Goal: Answer question/provide support: Share knowledge or assist other users

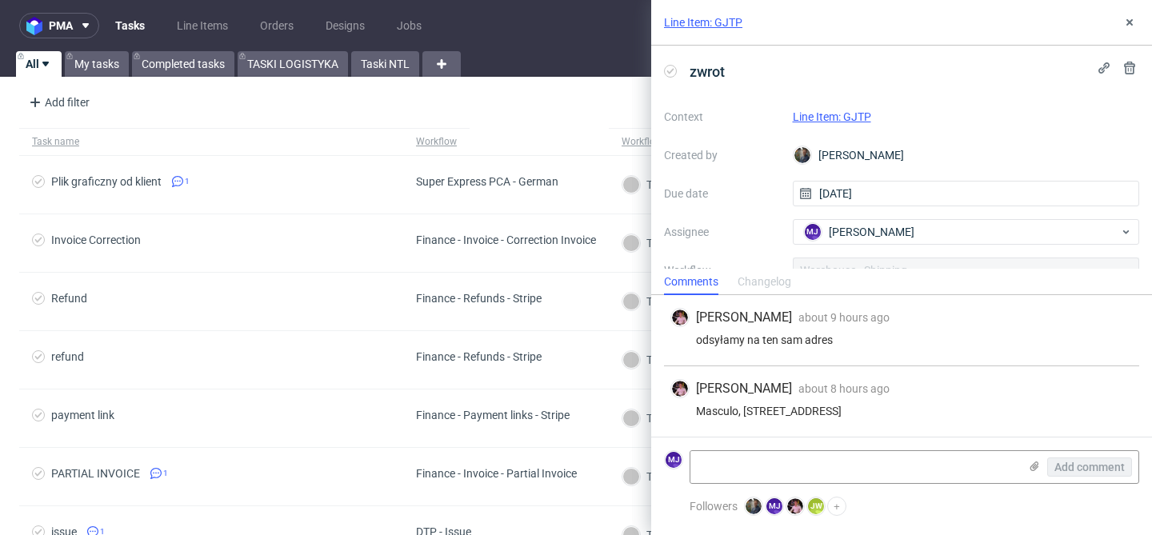
click at [714, 346] on div "odsyłamy na ten sam adres" at bounding box center [902, 340] width 463 height 13
drag, startPoint x: 714, startPoint y: 346, endPoint x: 839, endPoint y: 346, distance: 124.8
click at [839, 346] on div "odsyłamy na ten sam adres" at bounding box center [902, 340] width 463 height 13
copy div "odsyłamy na ten sam adres"
click at [836, 116] on link "Line Item: GJTP" at bounding box center [832, 116] width 78 height 13
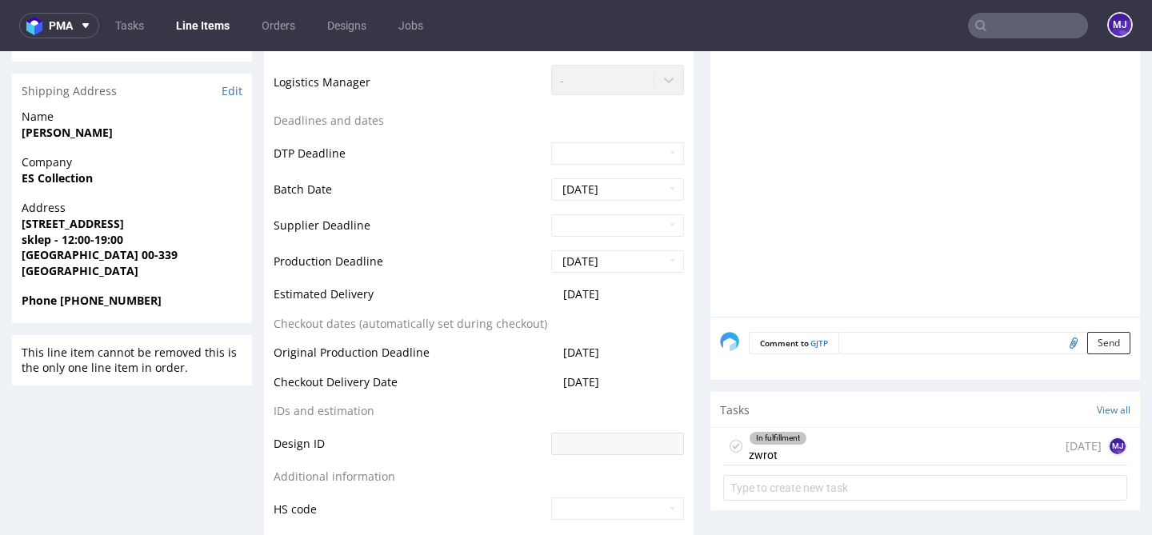
scroll to position [657, 0]
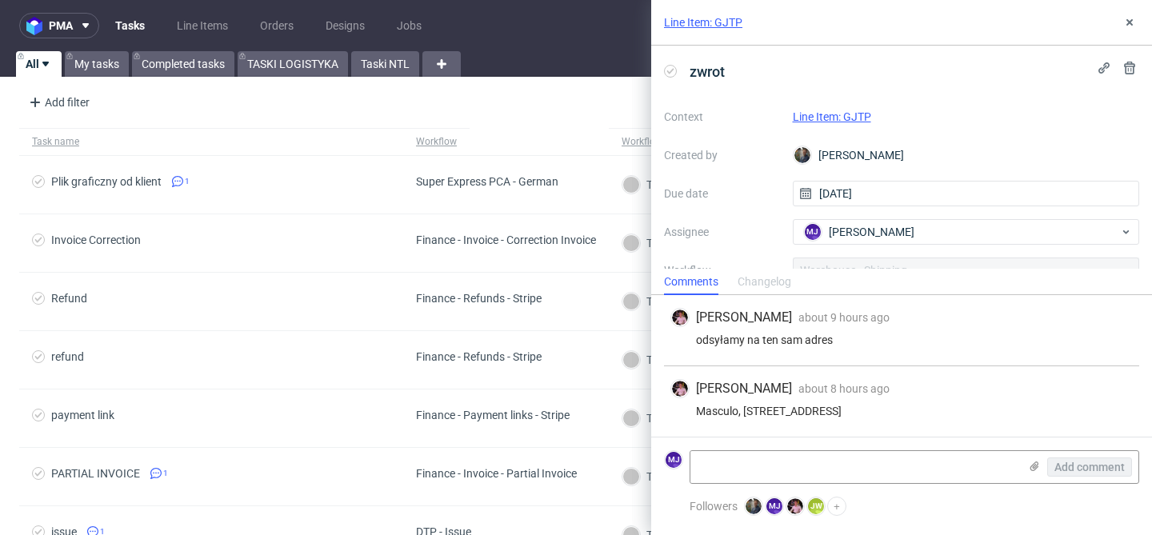
click at [725, 342] on div "odsyłamy na ten sam adres" at bounding box center [902, 340] width 463 height 13
drag, startPoint x: 725, startPoint y: 342, endPoint x: 920, endPoint y: 337, distance: 195.3
click at [920, 338] on div "odsyłamy na ten sam adres" at bounding box center [902, 340] width 463 height 13
click at [920, 337] on div "odsyłamy na ten sam adres" at bounding box center [902, 340] width 463 height 13
click at [712, 467] on textarea at bounding box center [855, 467] width 328 height 32
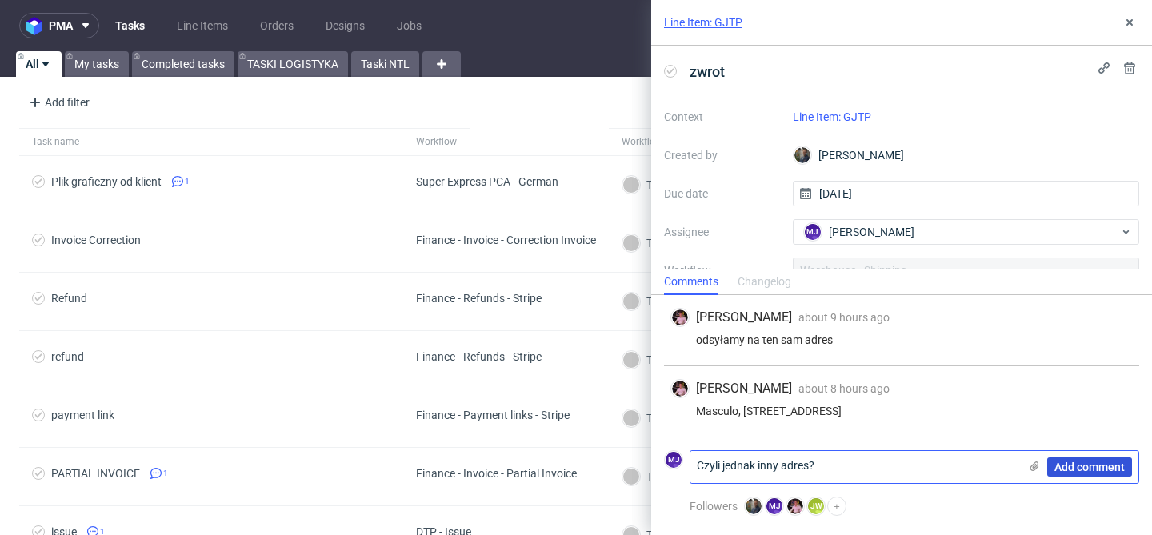
type textarea "Czyli jednak inny adres?"
click at [1078, 463] on span "Add comment" at bounding box center [1090, 467] width 70 height 11
click at [715, 409] on div "Masculo, Kopernika 49/49A, 90-552 Lodz" at bounding box center [902, 410] width 463 height 13
drag, startPoint x: 715, startPoint y: 409, endPoint x: 891, endPoint y: 405, distance: 176.1
click at [891, 405] on div "Masculo, [STREET_ADDRESS]" at bounding box center [902, 410] width 463 height 13
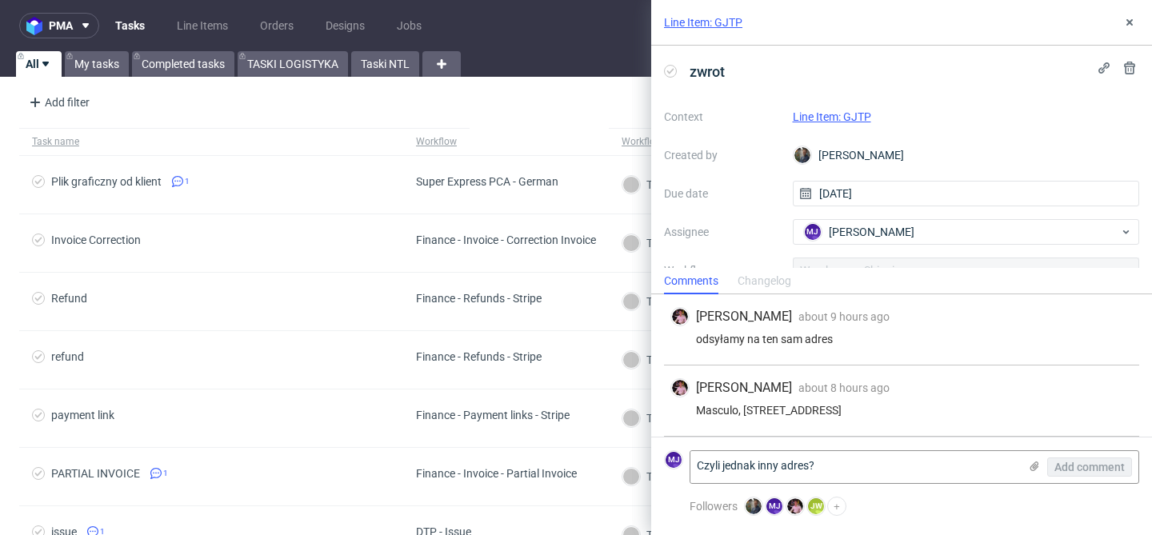
copy div "Masculo, [STREET_ADDRESS]"
click at [826, 110] on link "Line Item: GJTP" at bounding box center [832, 116] width 78 height 13
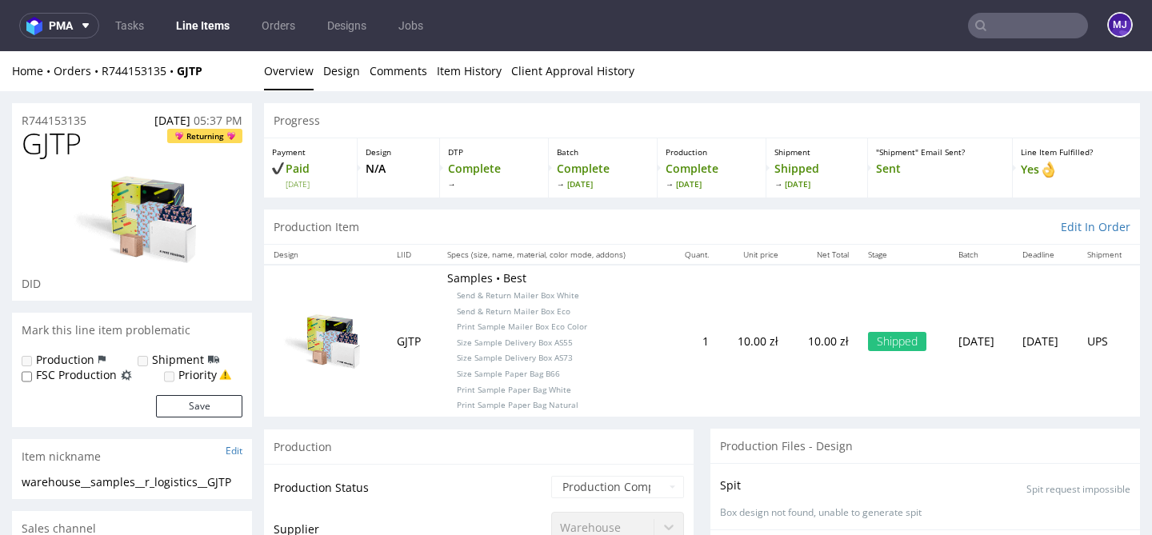
click at [219, 71] on div "Home Orders R744153135 GJTP" at bounding box center [132, 71] width 240 height 16
drag, startPoint x: 225, startPoint y: 71, endPoint x: 104, endPoint y: 73, distance: 120.8
click at [104, 73] on div "Home Orders R744153135 GJTP" at bounding box center [132, 71] width 240 height 16
copy div "R744153135 GJTP"
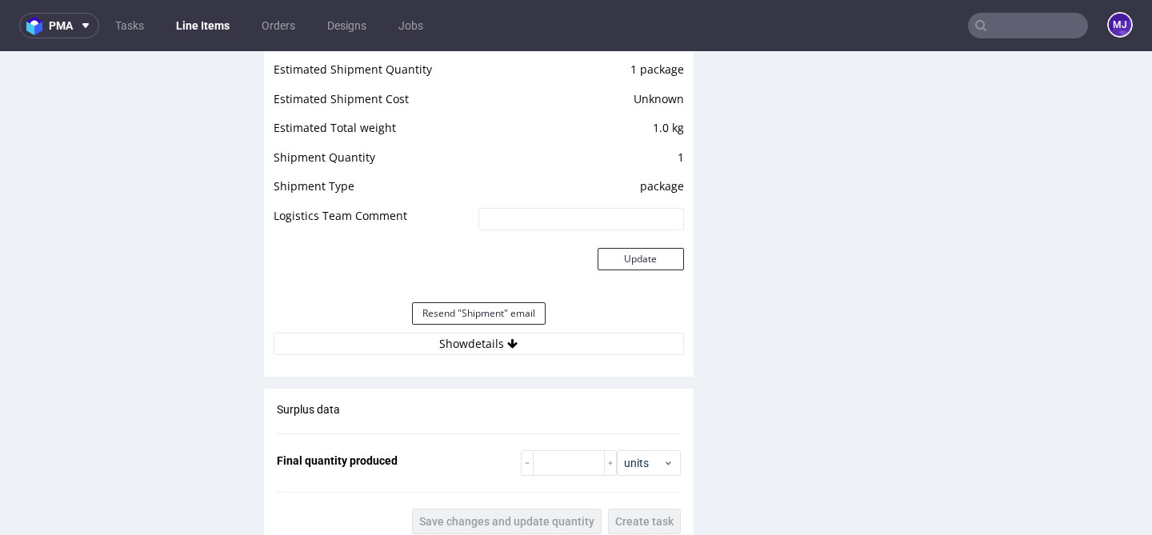
scroll to position [1570, 0]
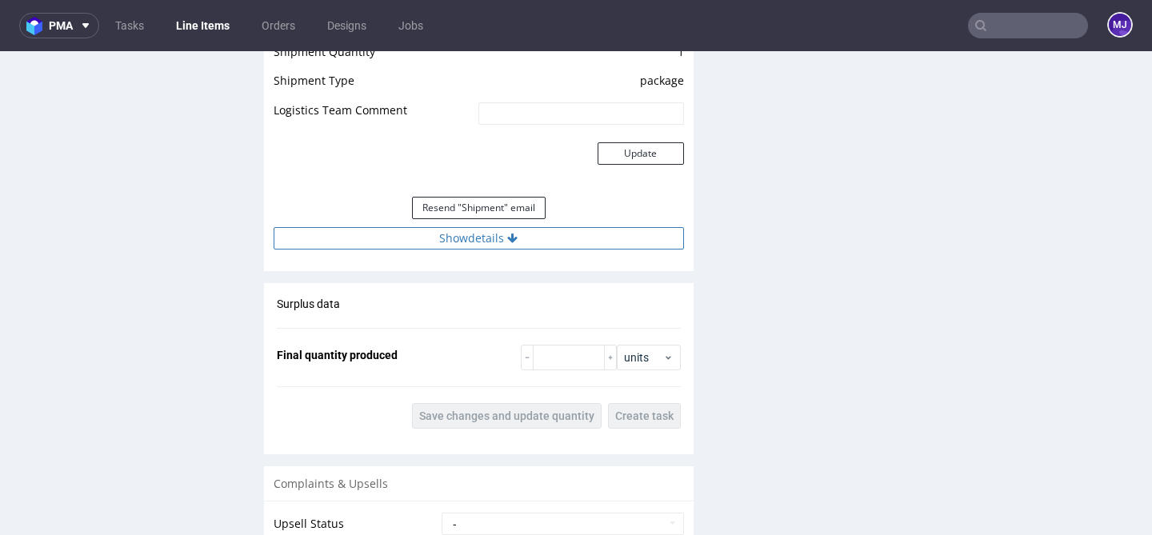
click at [507, 239] on icon at bounding box center [512, 238] width 10 height 11
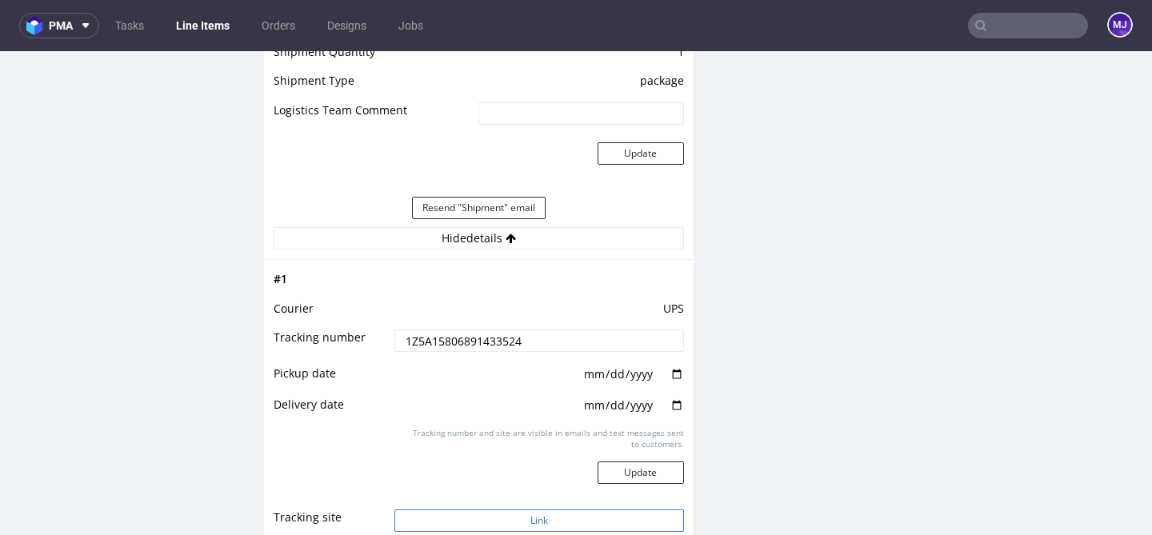
click at [436, 519] on button "Link" at bounding box center [538, 521] width 289 height 22
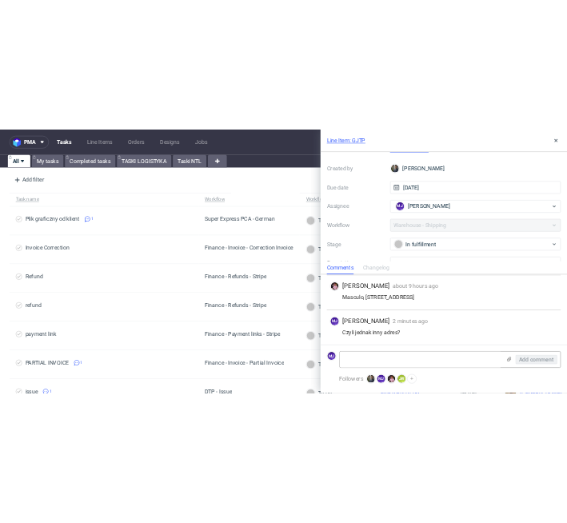
scroll to position [157, 0]
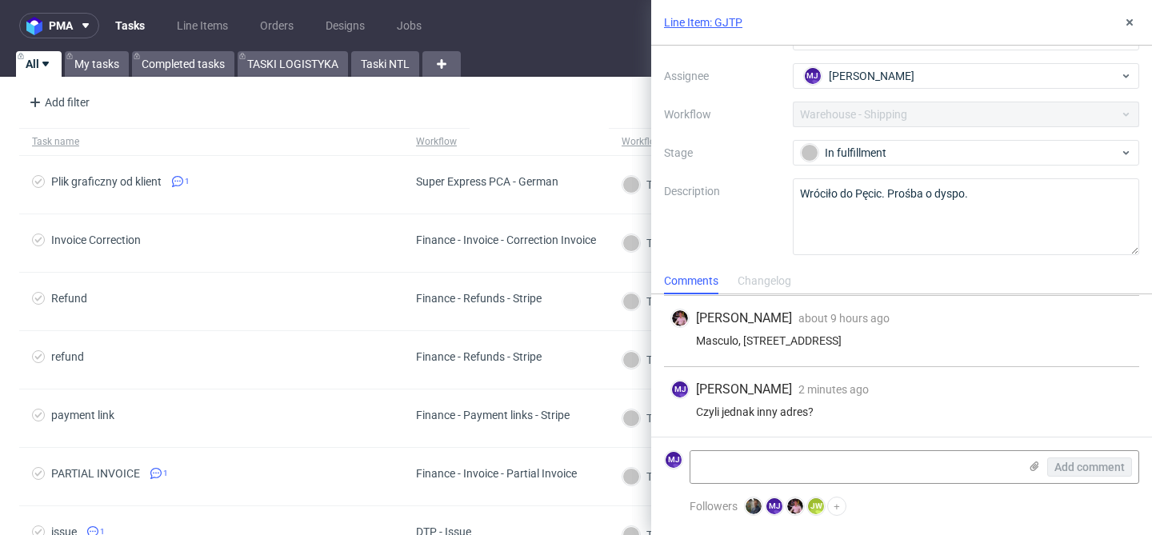
click at [754, 206] on label "Description" at bounding box center [722, 217] width 116 height 70
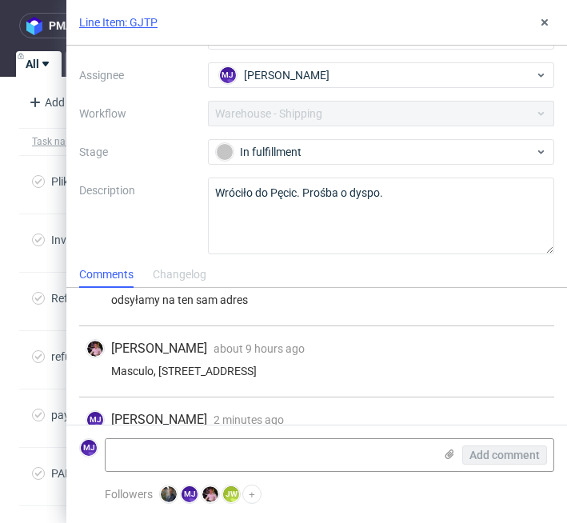
scroll to position [32, 0]
click at [130, 372] on div "Masculo, Kopernika 49/49A, 90-552 Lodz" at bounding box center [317, 372] width 463 height 13
copy div "Masculo"
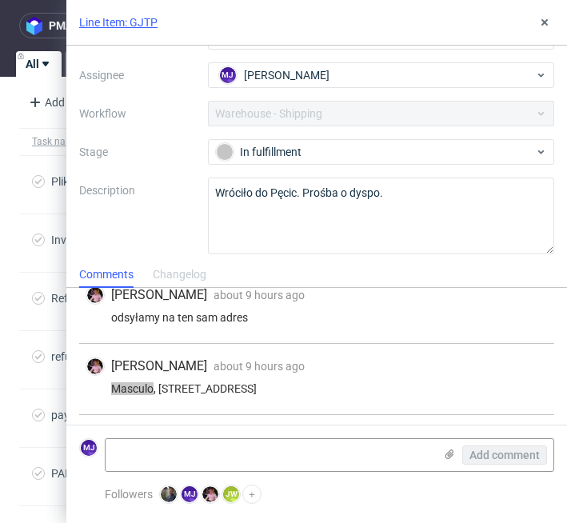
scroll to position [14, 0]
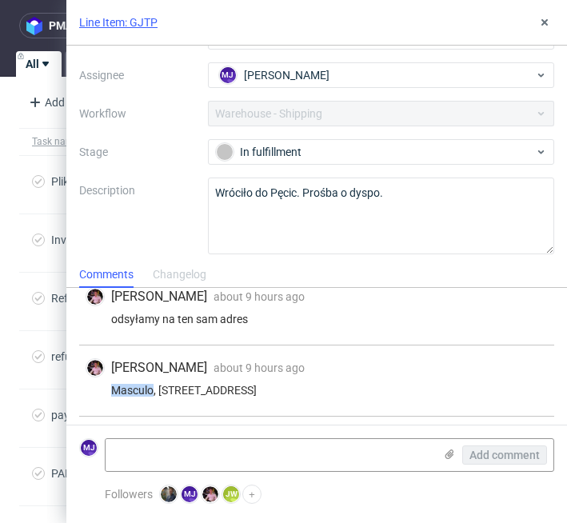
click at [139, 22] on link "Line Item: GJTP" at bounding box center [118, 22] width 78 height 16
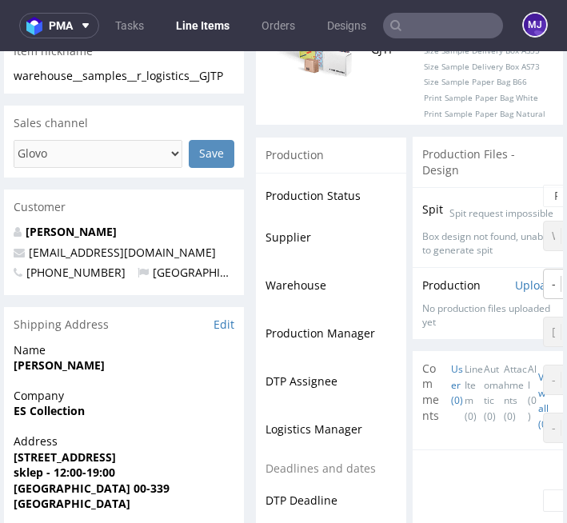
scroll to position [575, 0]
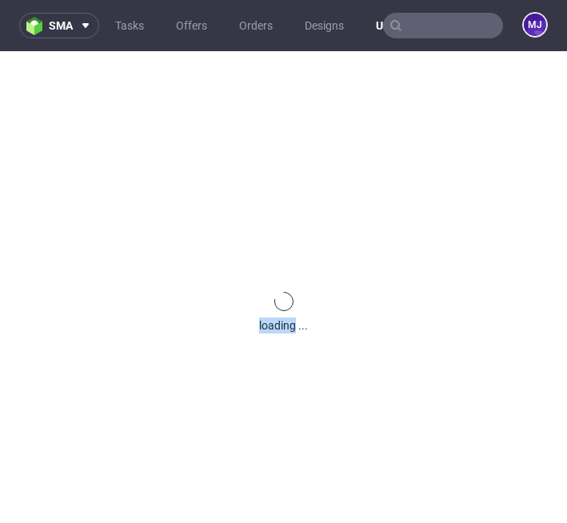
click at [47, 73] on div "loading ..." at bounding box center [283, 312] width 567 height 523
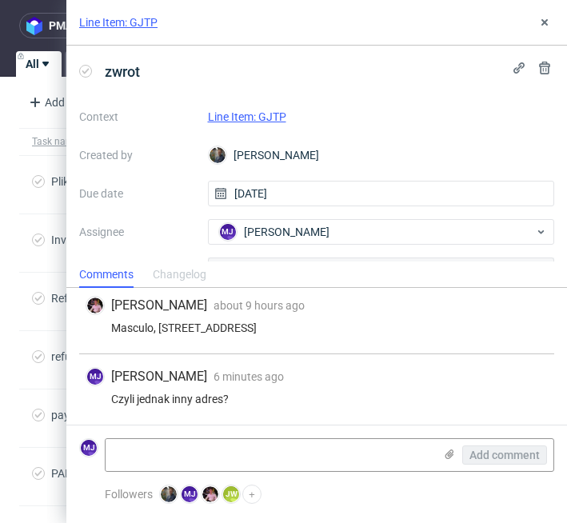
scroll to position [162, 0]
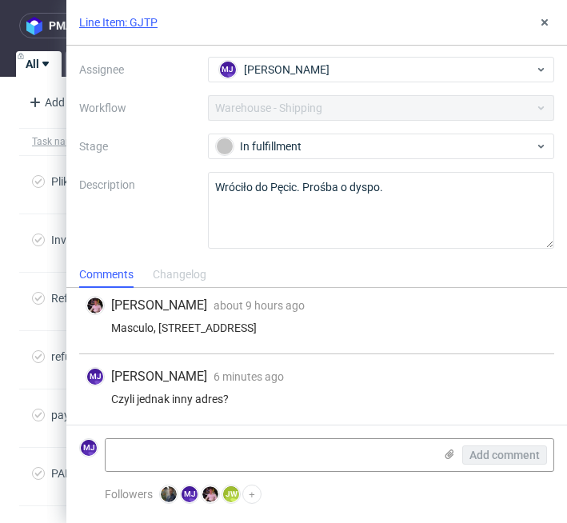
click at [130, 326] on div "Masculo, Kopernika 49/49A, 90-552 Lodz" at bounding box center [317, 328] width 463 height 13
click at [130, 326] on div "Masculo, [STREET_ADDRESS]" at bounding box center [317, 328] width 463 height 13
copy div "Masculo"
click at [185, 326] on div "Masculo, [STREET_ADDRESS]" at bounding box center [317, 328] width 463 height 13
drag, startPoint x: 185, startPoint y: 326, endPoint x: 241, endPoint y: 326, distance: 56.0
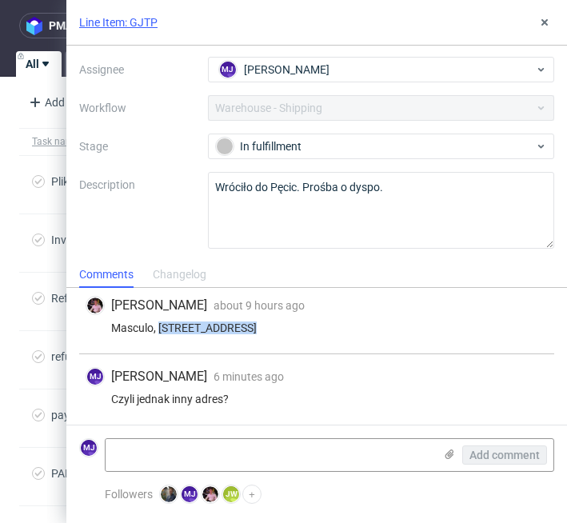
click at [241, 326] on div "Masculo, [STREET_ADDRESS]" at bounding box center [317, 328] width 463 height 13
copy div "Kopernika 49/49A"
click at [306, 326] on div "Masculo, [STREET_ADDRESS]" at bounding box center [317, 328] width 463 height 13
click at [306, 326] on div "Masculo, Kopernika 49/49A, 90-552 Lodz" at bounding box center [317, 328] width 463 height 13
copy div "Lodz"
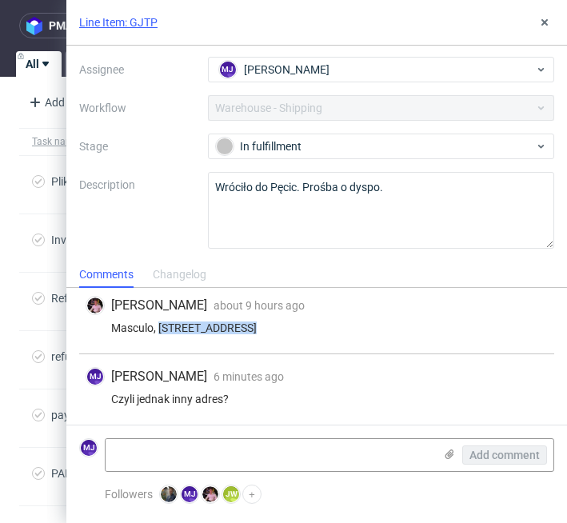
click at [257, 328] on div "Masculo, Kopernika 49/49A, 90-552 Lodz" at bounding box center [317, 328] width 463 height 13
drag, startPoint x: 258, startPoint y: 328, endPoint x: 268, endPoint y: 328, distance: 10.4
click at [268, 328] on div "Masculo, Kopernika 49/49A, 90-552 Lodz" at bounding box center [317, 328] width 463 height 13
copy div "90-552"
click at [124, 19] on link "Line Item: GJTP" at bounding box center [118, 22] width 78 height 16
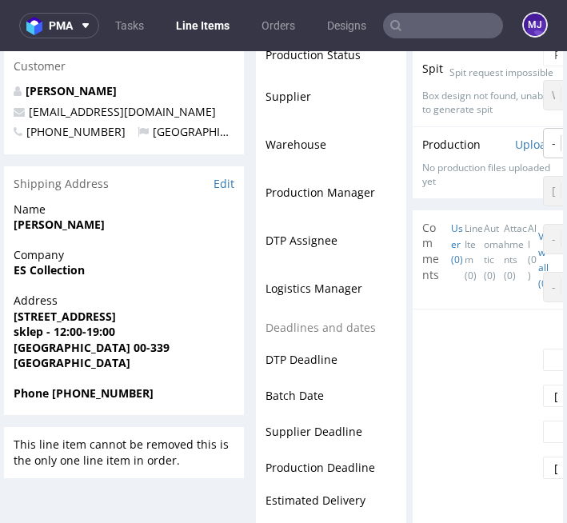
scroll to position [743, 0]
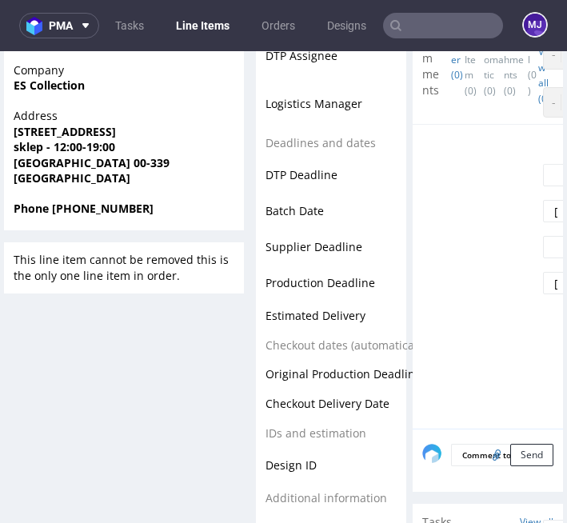
click at [85, 208] on strong "Phone +48694000009" at bounding box center [84, 208] width 140 height 15
copy strong "48694000009"
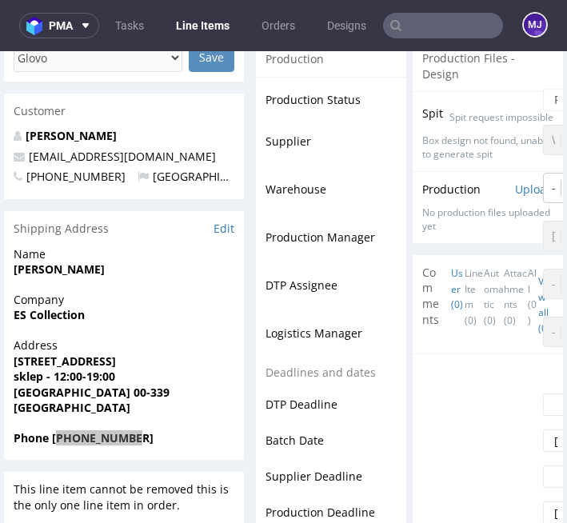
scroll to position [435, 0]
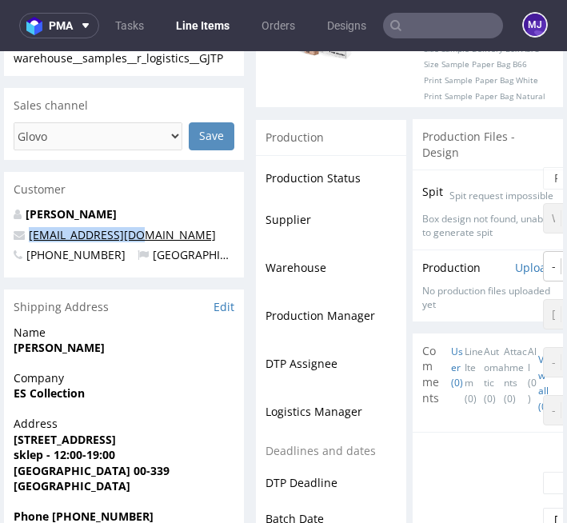
drag, startPoint x: 134, startPoint y: 234, endPoint x: 30, endPoint y: 237, distance: 103.3
click at [30, 237] on p "rafal@escpolska.es" at bounding box center [124, 235] width 221 height 16
copy link "rafal@escpolska.es"
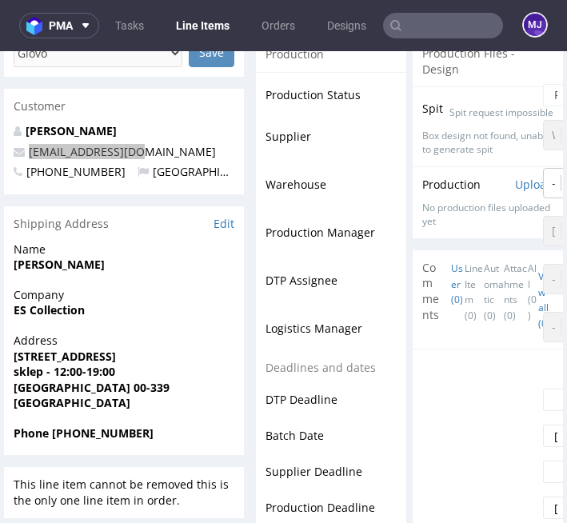
scroll to position [602, 0]
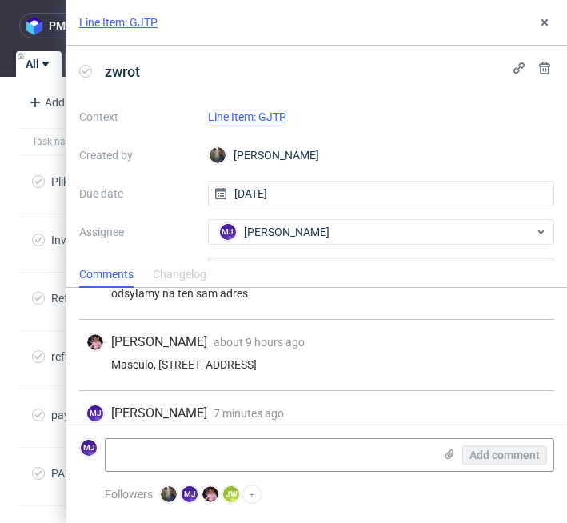
scroll to position [76, 0]
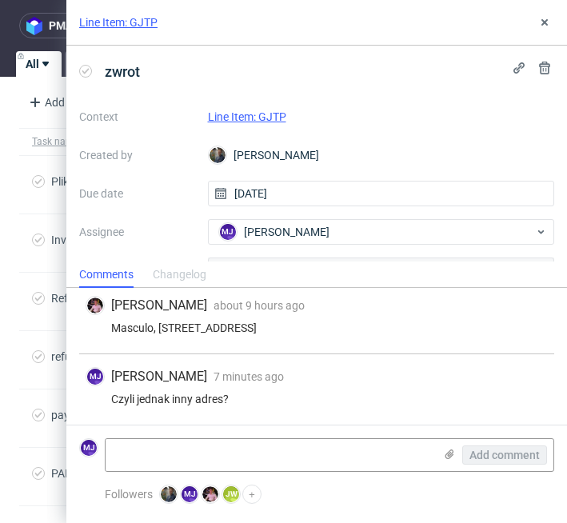
click at [181, 400] on div "Czyli jednak inny adres?" at bounding box center [317, 399] width 463 height 13
drag, startPoint x: 181, startPoint y: 400, endPoint x: 288, endPoint y: 399, distance: 107.2
click at [288, 399] on div "Czyli jednak inny adres?" at bounding box center [317, 399] width 463 height 13
click at [129, 327] on div "Masculo, Kopernika 49/49A, 90-552 Lodz" at bounding box center [317, 328] width 463 height 13
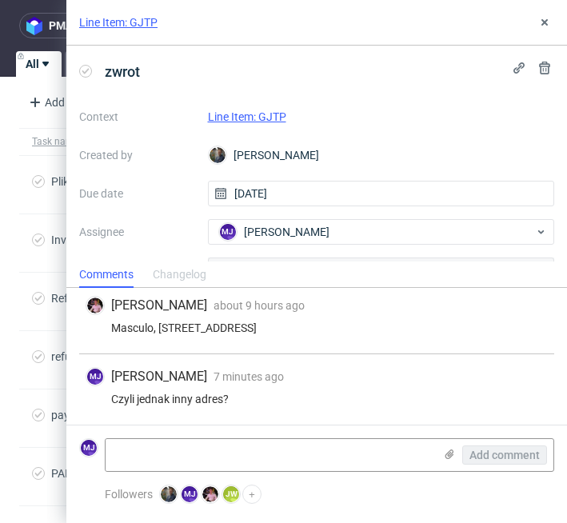
drag, startPoint x: 129, startPoint y: 327, endPoint x: 300, endPoint y: 328, distance: 171.2
click at [300, 328] on div "Masculo, Kopernika 49/49A, 90-552 Lodz" at bounding box center [317, 328] width 463 height 13
copy div "Masculo, Kopernika 49/49A, 90-552 Lodz"
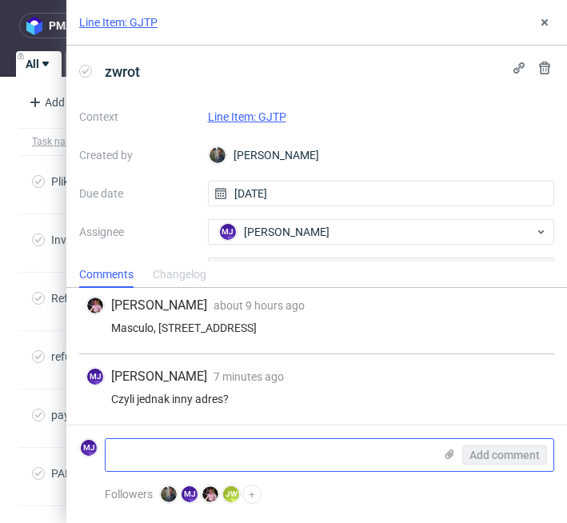
click at [149, 471] on textarea at bounding box center [270, 455] width 328 height 32
paste textarea "Masculo, Kopernika 49/49A, 90-552 Lodz"
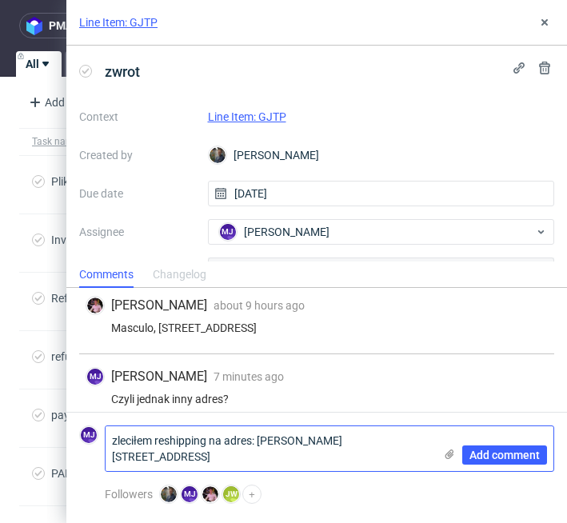
scroll to position [0, 0]
type textarea "zleciłem reshipping na adres: Masculo, Kopernika 49/49A, 90-552 Lodz. Podeślę t…"
click at [482, 454] on span "Add comment" at bounding box center [505, 455] width 70 height 11
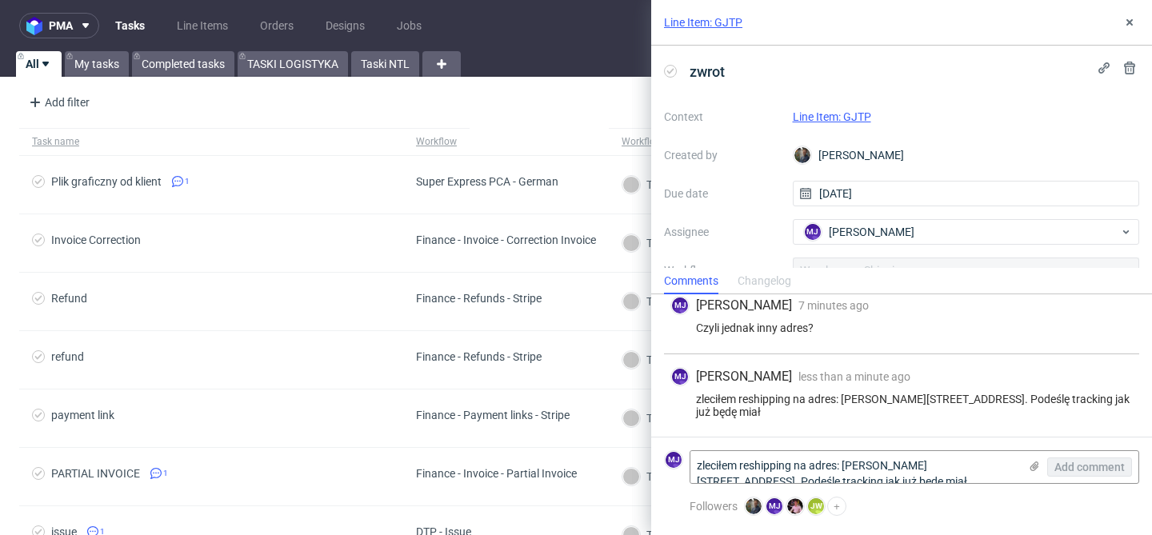
scroll to position [154, 0]
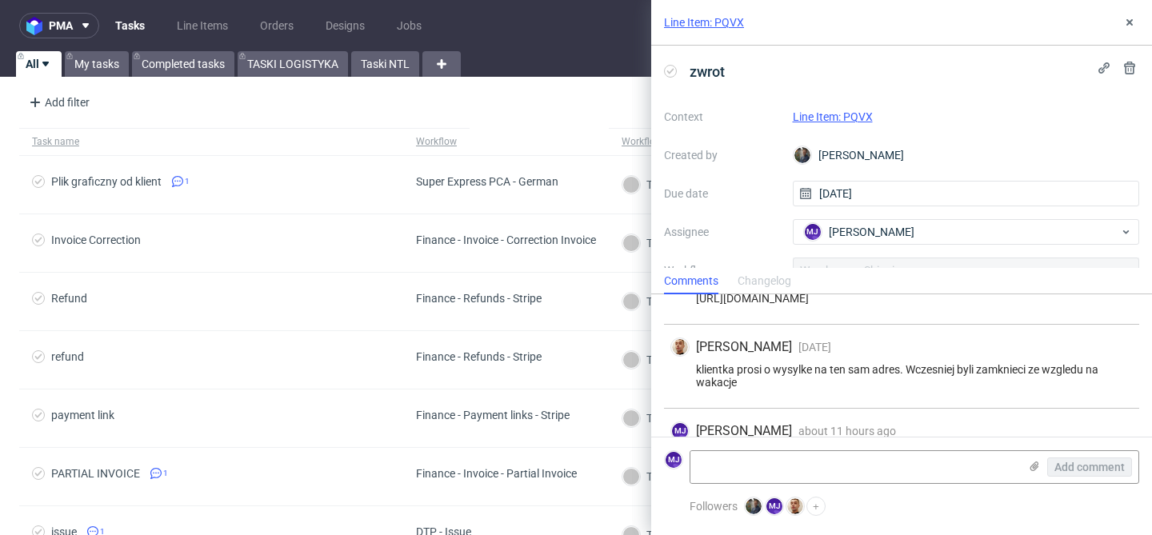
scroll to position [166, 0]
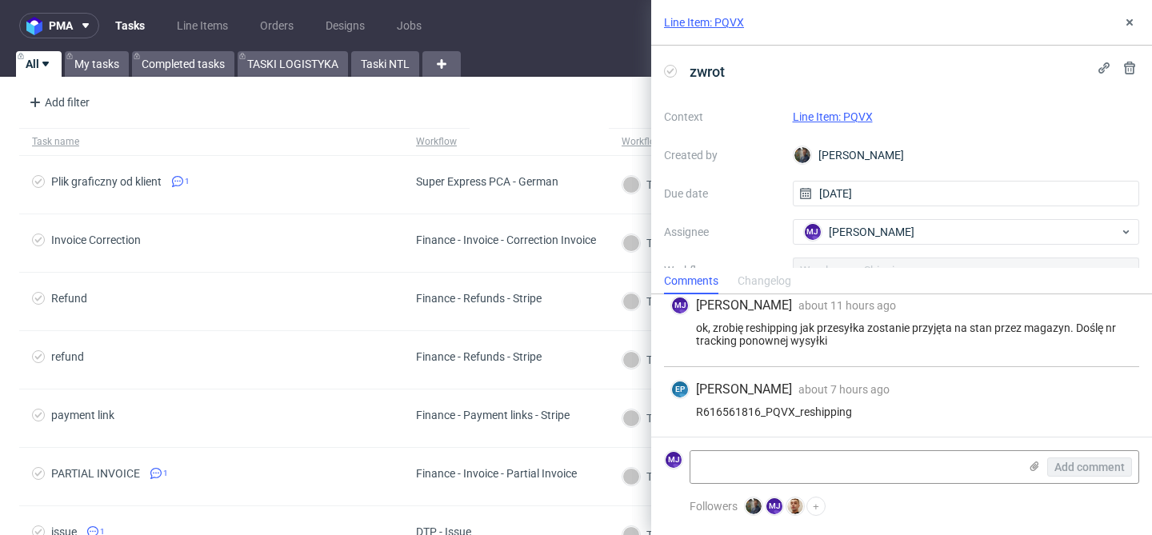
click at [822, 409] on div "R616561816_PQVX_reshipping" at bounding box center [902, 412] width 463 height 13
copy div "R616561816_PQVX_reshipping"
